Goal: Task Accomplishment & Management: Use online tool/utility

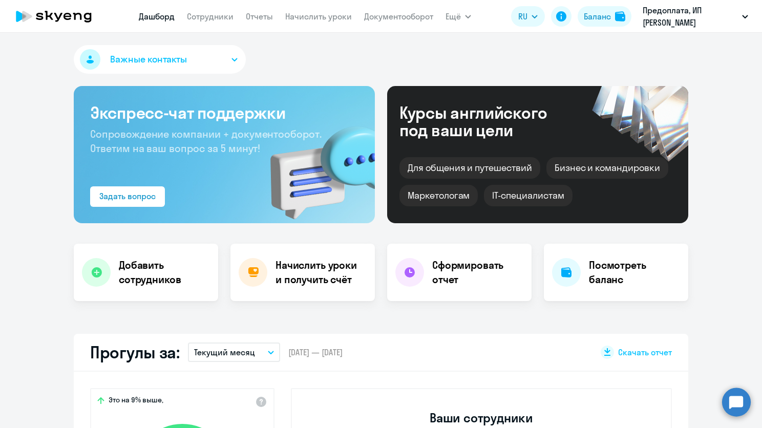
select select "30"
click at [321, 23] on nav "[PERSON_NAME] Отчеты Начислить уроки Документооборот" at bounding box center [286, 16] width 295 height 20
click at [325, 14] on link "Начислить уроки" at bounding box center [318, 16] width 67 height 10
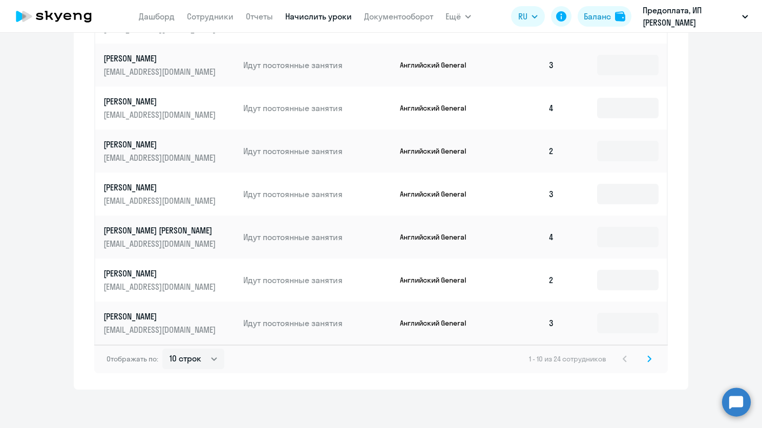
scroll to position [526, 0]
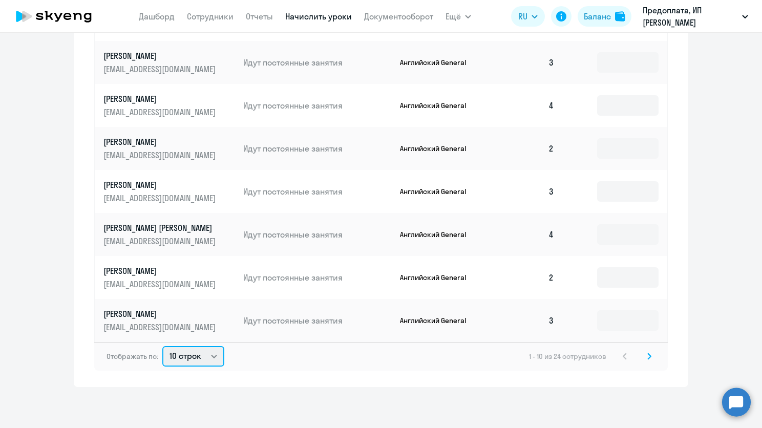
click at [210, 359] on select "10 строк 30 строк 50 строк" at bounding box center [193, 356] width 62 height 20
select select "50"
click at [162, 346] on select "10 строк 30 строк 50 строк" at bounding box center [193, 356] width 62 height 20
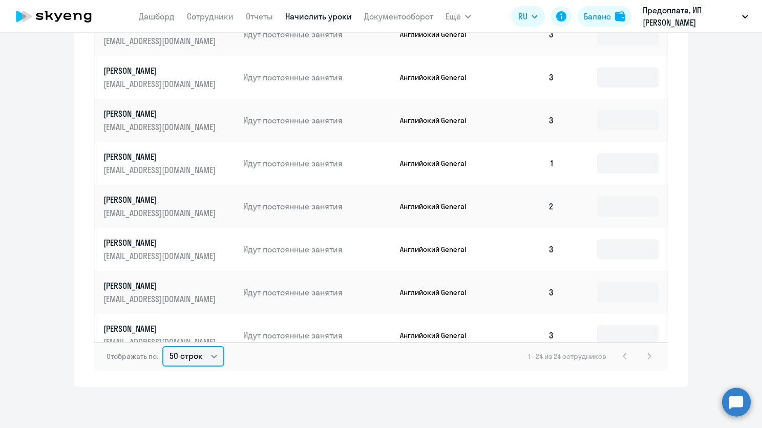
scroll to position [440, 0]
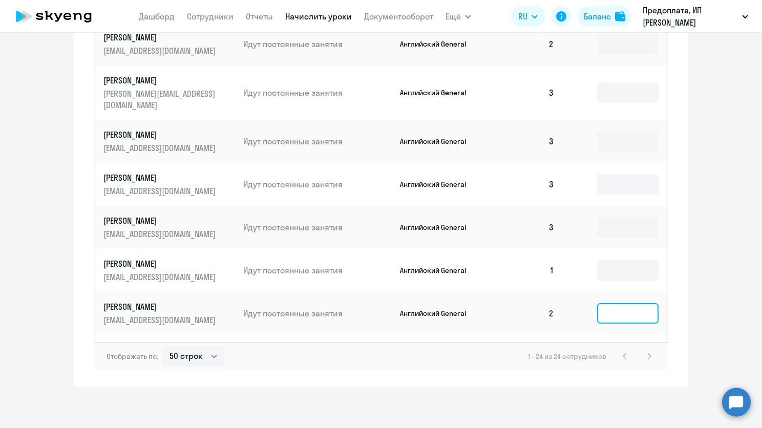
click at [597, 303] on input at bounding box center [627, 313] width 61 height 20
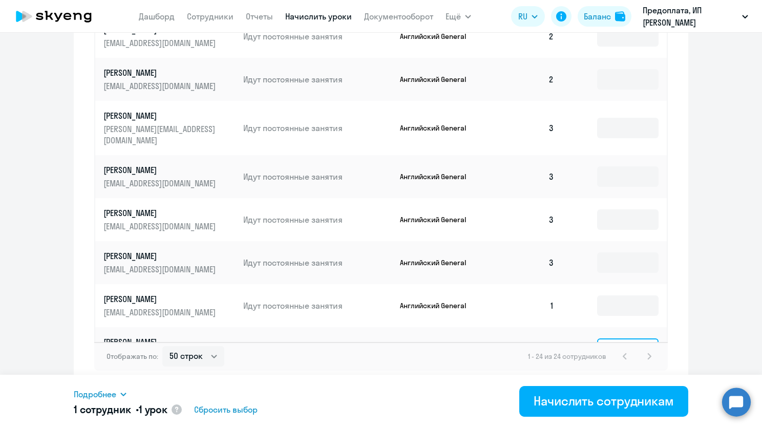
scroll to position [337, 0]
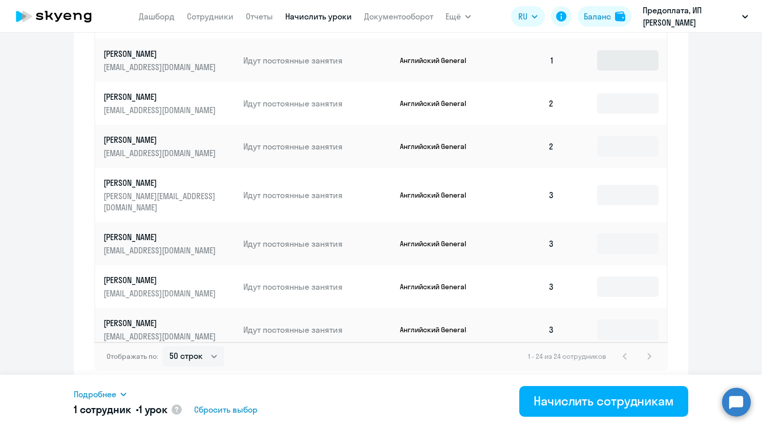
type input "1"
click at [598, 69] on input at bounding box center [627, 60] width 61 height 20
type input "2"
click at [617, 96] on input at bounding box center [627, 103] width 61 height 20
type input "1"
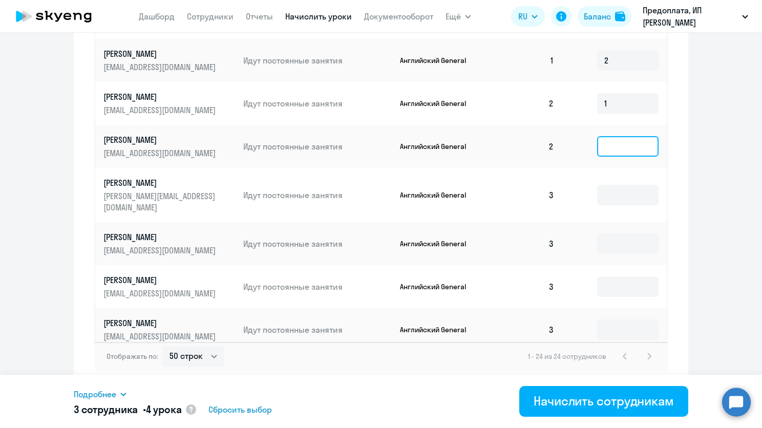
click at [614, 151] on input at bounding box center [627, 146] width 61 height 20
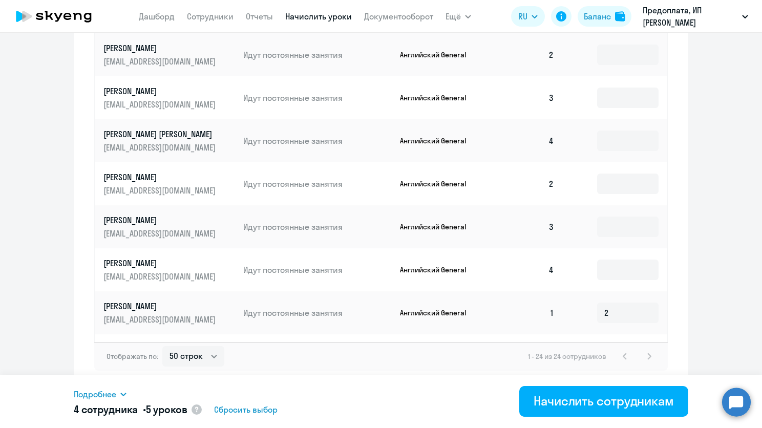
scroll to position [81, 0]
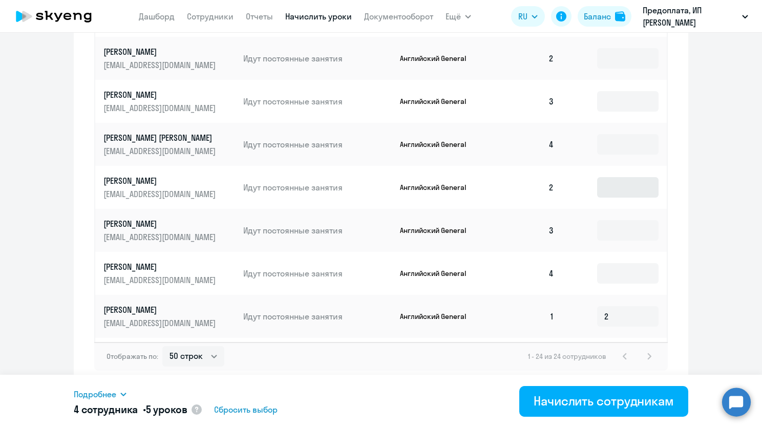
type input "1"
click at [618, 190] on input at bounding box center [627, 187] width 61 height 20
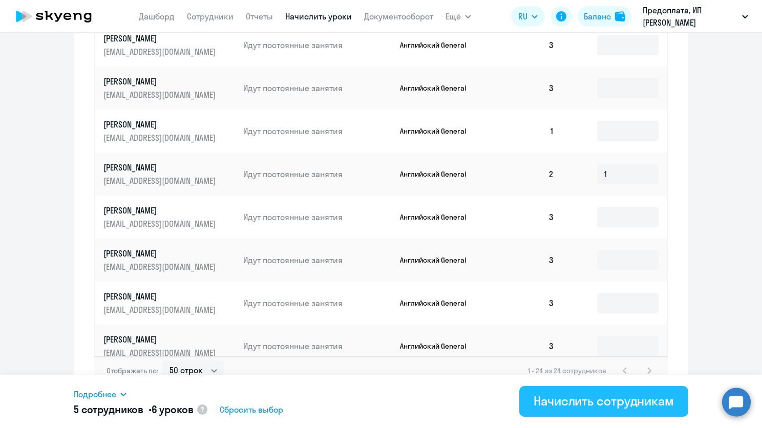
scroll to position [535, 0]
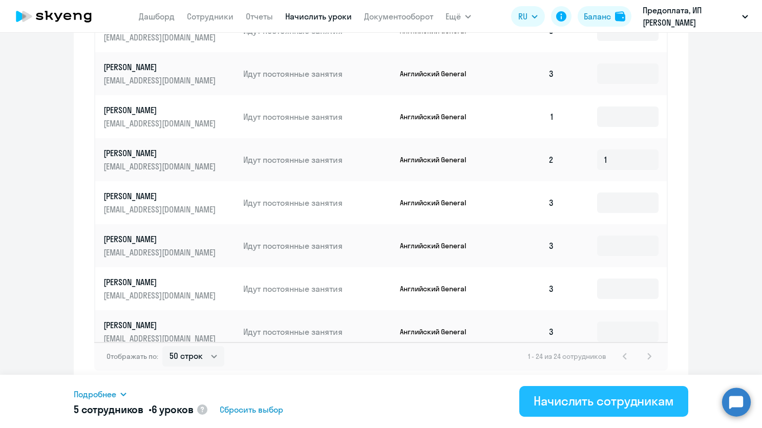
type input "1"
click at [599, 414] on button "Начислить сотрудникам" at bounding box center [604, 401] width 169 height 31
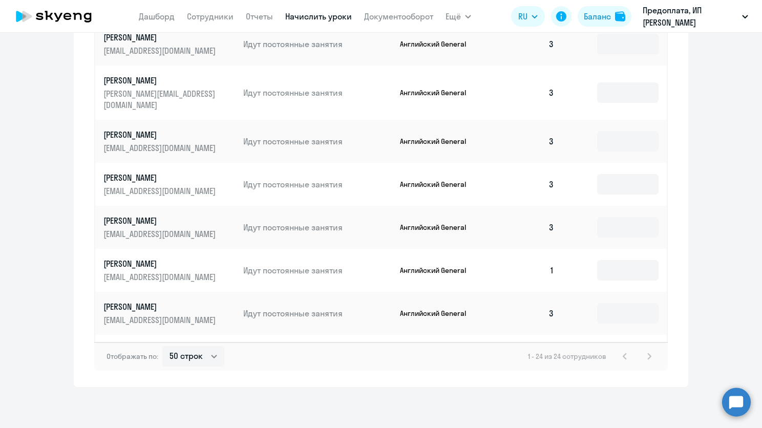
scroll to position [235, 0]
